Goal: Find specific page/section: Find specific page/section

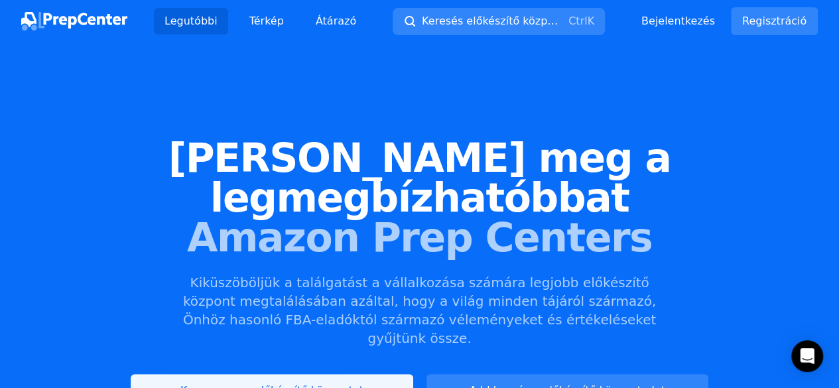
click at [283, 384] on font "Keressen egy előkészítő központot" at bounding box center [271, 390] width 183 height 13
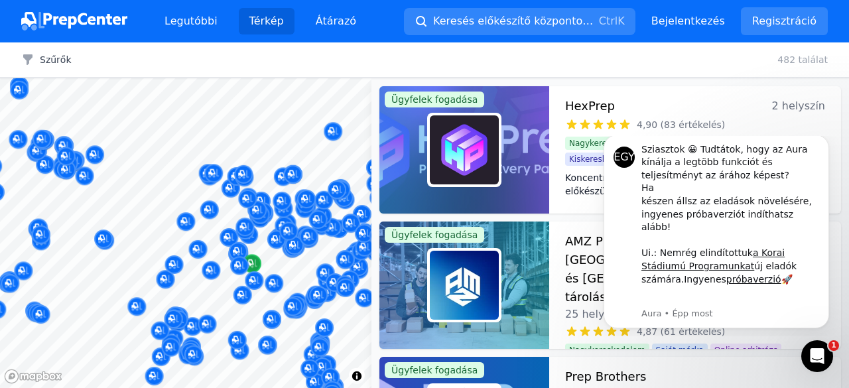
click at [214, 230] on body "Legutóbbi Térkép Átárazó Keresés előkészítő központokban Ctrl K Főmenü megnyitá…" at bounding box center [424, 194] width 849 height 388
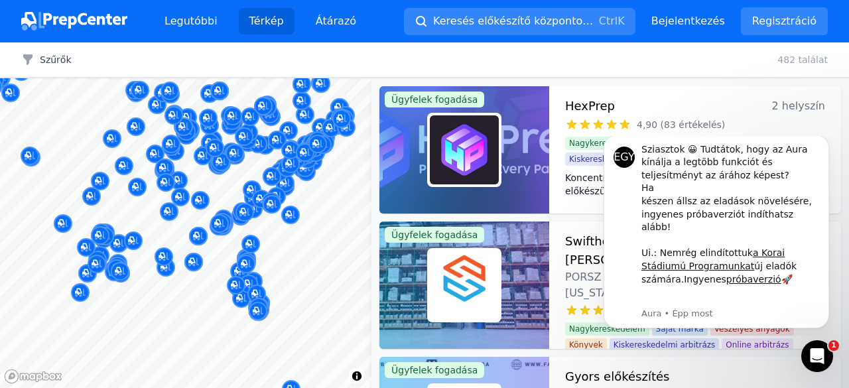
scroll to position [27, 0]
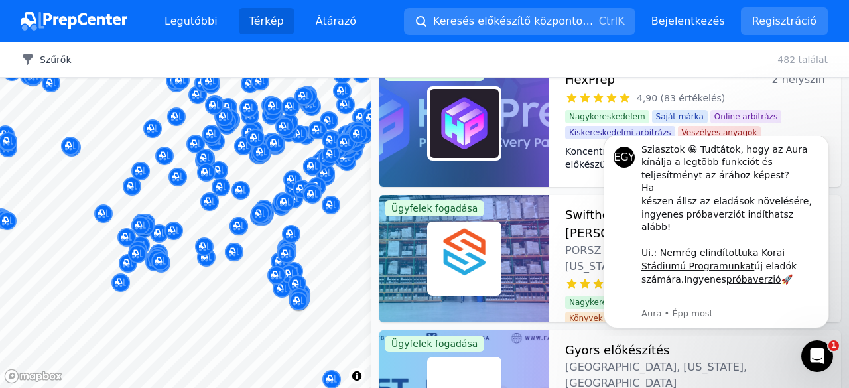
click at [56, 60] on font "Szűrők" at bounding box center [56, 59] width 32 height 11
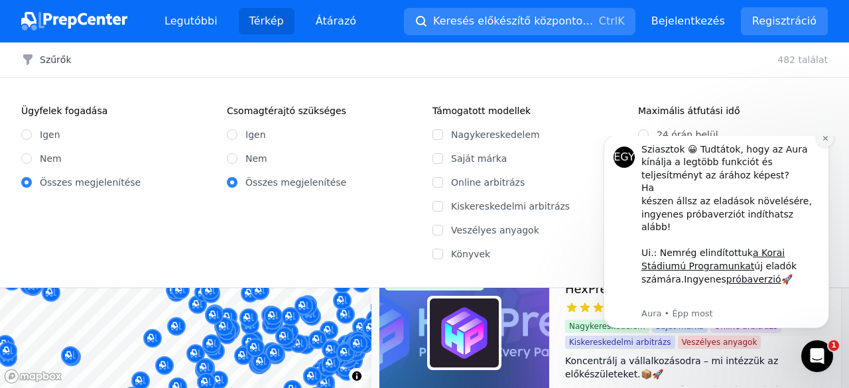
click at [824, 141] on icon "Értesítés elvetése" at bounding box center [824, 138] width 5 height 5
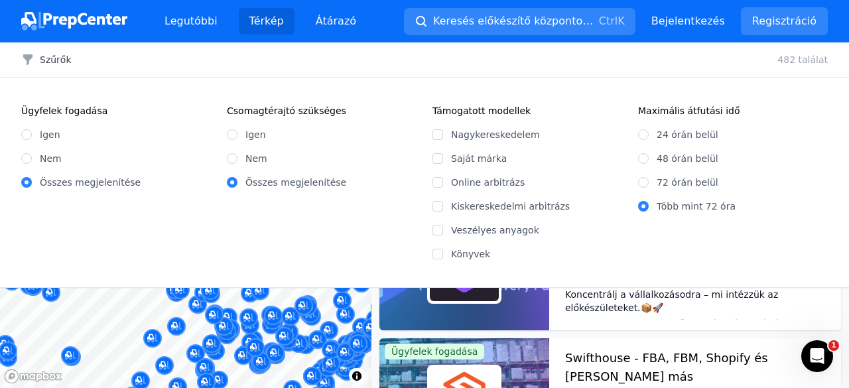
scroll to position [133, 0]
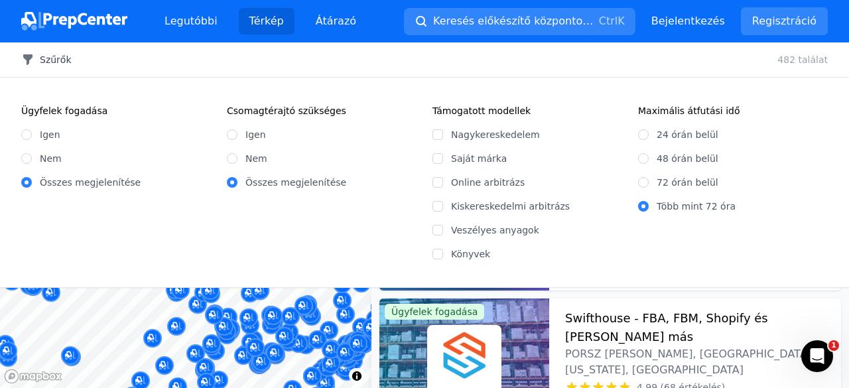
click at [56, 62] on font "Szűrők" at bounding box center [56, 59] width 32 height 11
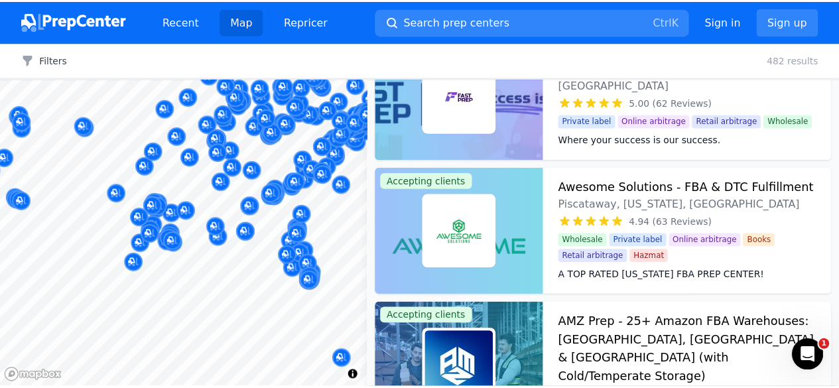
scroll to position [189, 0]
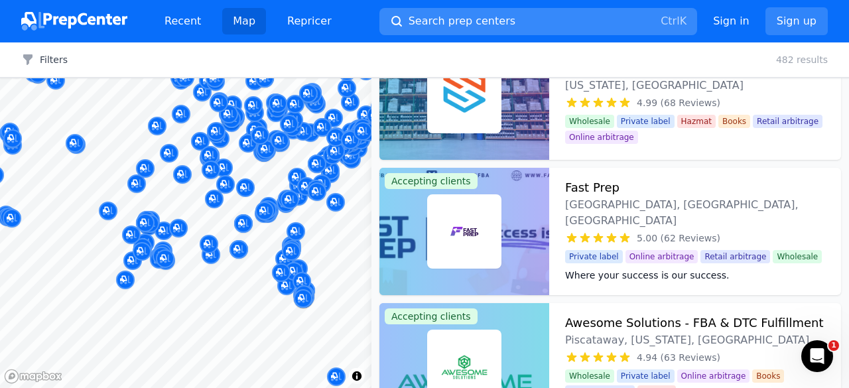
click at [497, 18] on button "Search prep centers Ctrl K" at bounding box center [538, 21] width 318 height 27
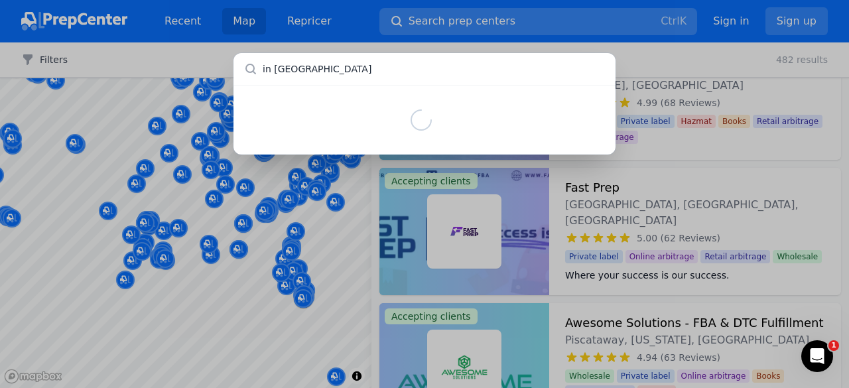
type input "in [US_STATE]"
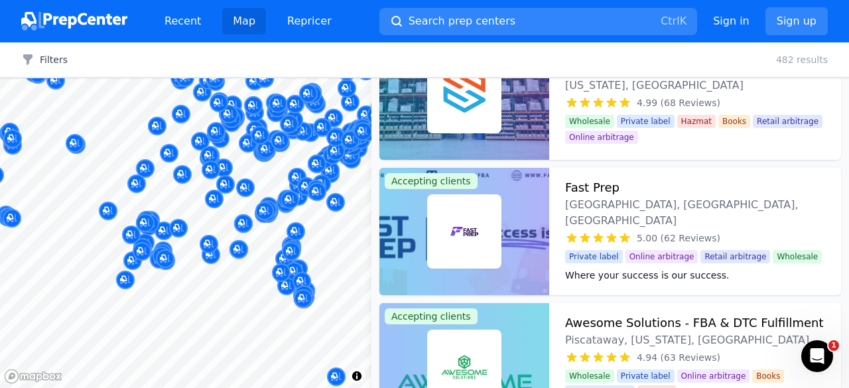
click at [207, 61] on div at bounding box center [424, 194] width 849 height 388
click at [312, 289] on button "Map marker" at bounding box center [303, 299] width 19 height 20
click at [281, 257] on div at bounding box center [289, 258] width 255 height 11
click at [293, 252] on div at bounding box center [298, 253] width 255 height 11
click at [96, 21] on img at bounding box center [74, 21] width 106 height 19
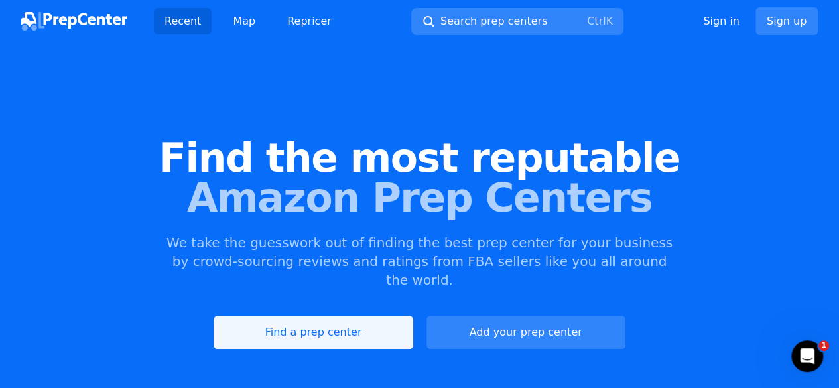
click at [325, 316] on link "Find a prep center" at bounding box center [313, 332] width 199 height 33
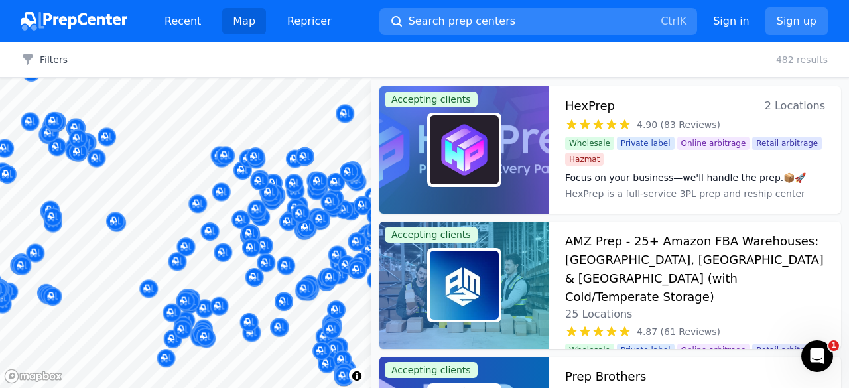
drag, startPoint x: 381, startPoint y: 229, endPoint x: 378, endPoint y: 306, distance: 77.7
click at [299, 78] on div at bounding box center [185, 78] width 371 height 0
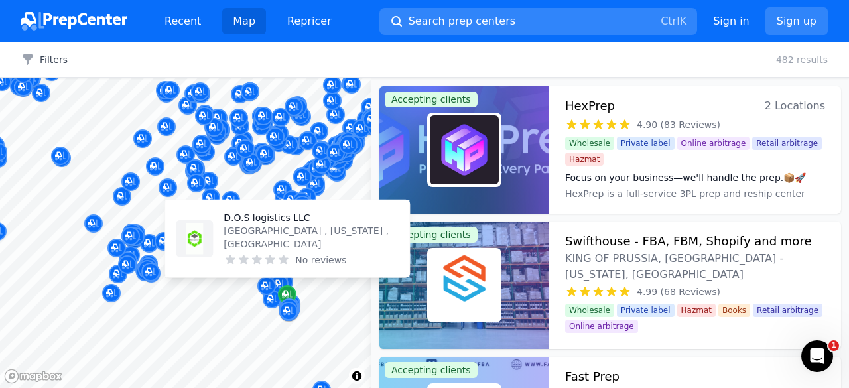
click at [289, 293] on icon "Map marker" at bounding box center [287, 294] width 11 height 13
click at [256, 224] on p "D.O.S logistics LLC" at bounding box center [311, 217] width 175 height 13
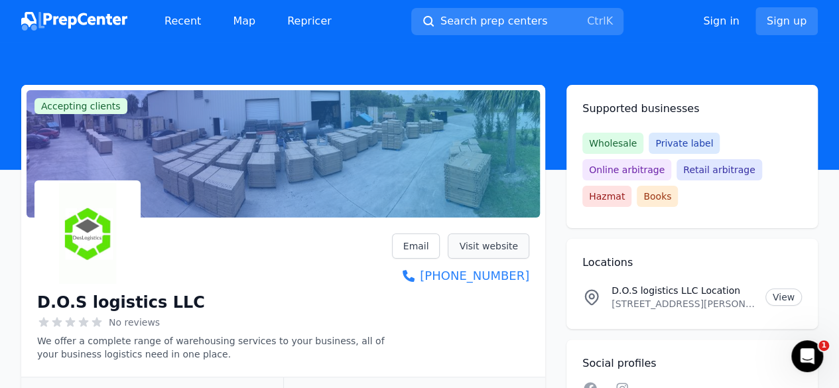
click at [491, 247] on link "Visit website" at bounding box center [489, 245] width 82 height 25
